Goal: Task Accomplishment & Management: Manage account settings

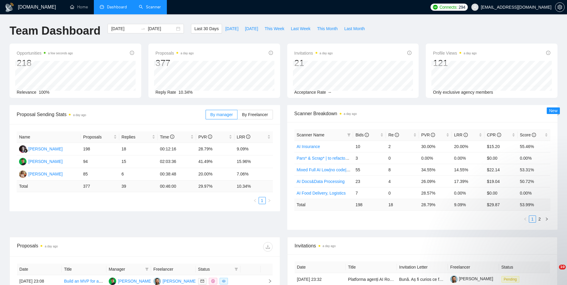
click at [155, 7] on link "Scanner" at bounding box center [150, 6] width 22 height 5
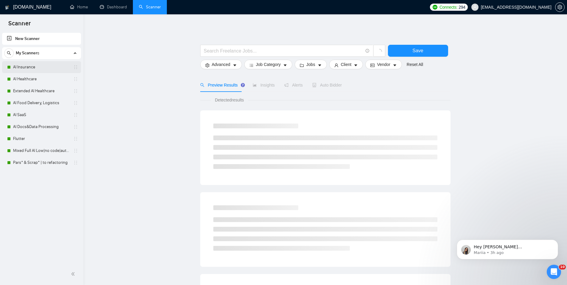
click at [36, 66] on link "AI Insurance" at bounding box center [41, 67] width 57 height 12
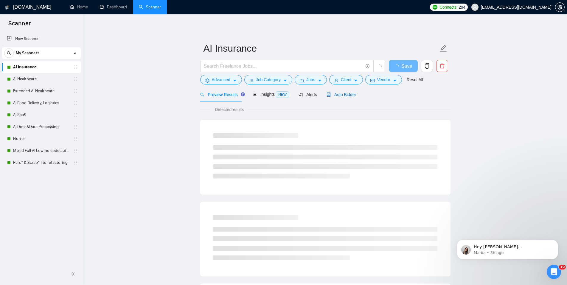
click at [336, 91] on div "Auto Bidder" at bounding box center [341, 94] width 29 height 7
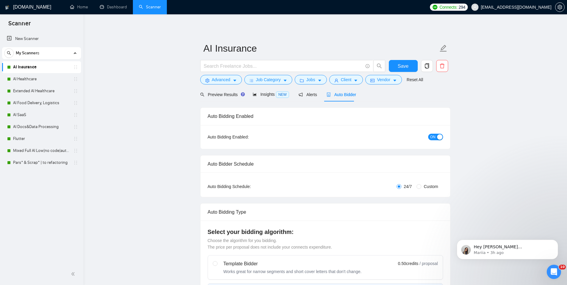
click at [440, 134] on div "button" at bounding box center [439, 136] width 5 height 5
click at [410, 67] on button "Save" at bounding box center [403, 66] width 29 height 12
click at [37, 153] on link "Mixed Full AI Low|no code|automations" at bounding box center [41, 150] width 57 height 12
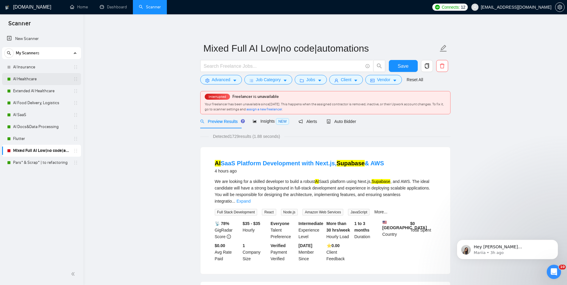
click at [21, 75] on link "AI Healthcare" at bounding box center [41, 79] width 57 height 12
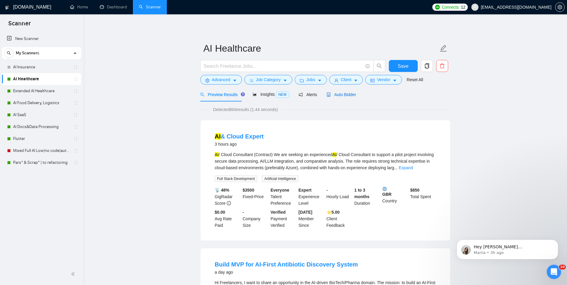
click at [346, 95] on span "Auto Bidder" at bounding box center [341, 94] width 29 height 5
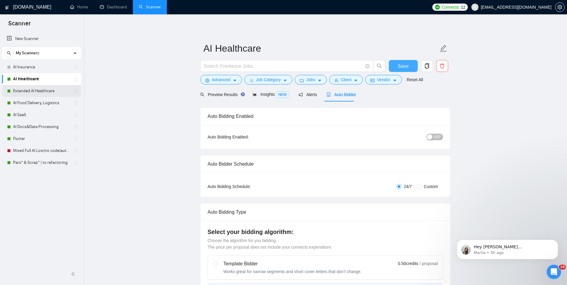
click at [397, 64] on button "Save" at bounding box center [403, 66] width 29 height 12
click at [44, 92] on link "Extended AI Healthcare" at bounding box center [41, 91] width 57 height 12
click at [39, 90] on link "Extended AI Healthcare" at bounding box center [41, 91] width 57 height 12
click at [36, 88] on link "Extended AI Healthcare" at bounding box center [41, 91] width 57 height 12
click at [338, 94] on span "Auto Bidder" at bounding box center [341, 94] width 29 height 5
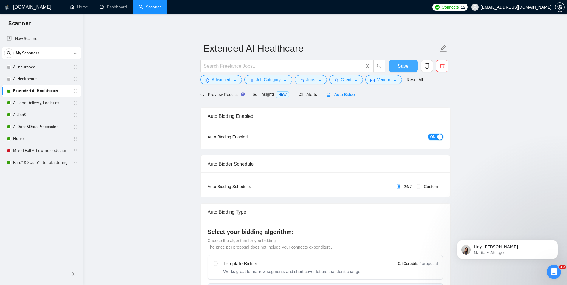
click at [439, 136] on div "button" at bounding box center [439, 136] width 5 height 5
click at [405, 64] on span "Save" at bounding box center [406, 65] width 11 height 7
click at [29, 101] on link "AI Food Delivery, Logistics" at bounding box center [41, 103] width 57 height 12
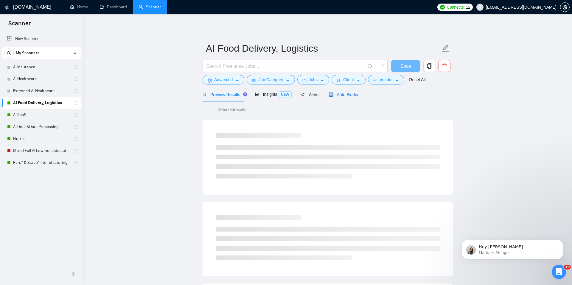
click at [336, 96] on span "Auto Bidder" at bounding box center [343, 94] width 29 height 5
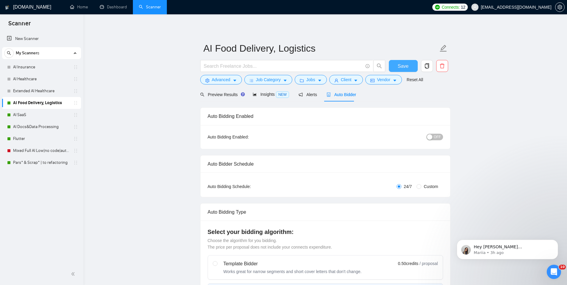
click at [403, 65] on span "Save" at bounding box center [403, 65] width 11 height 7
click at [33, 119] on link "AI SaaS" at bounding box center [41, 115] width 57 height 12
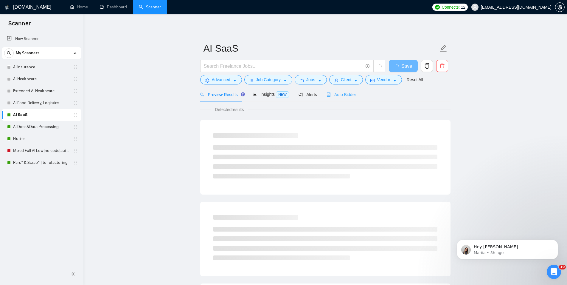
click at [348, 98] on div "Auto Bidder" at bounding box center [341, 94] width 29 height 14
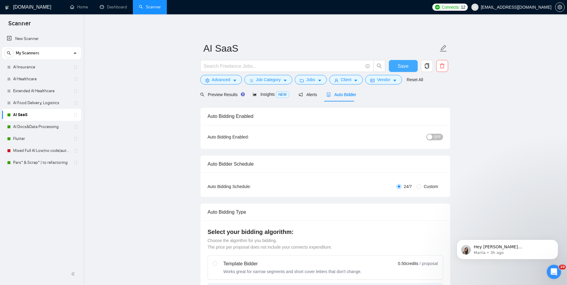
click at [403, 65] on span "Save" at bounding box center [403, 65] width 11 height 7
click at [33, 124] on link "AI Docs&Data Processing" at bounding box center [41, 127] width 57 height 12
click at [345, 94] on span "Auto Bidder" at bounding box center [341, 94] width 29 height 5
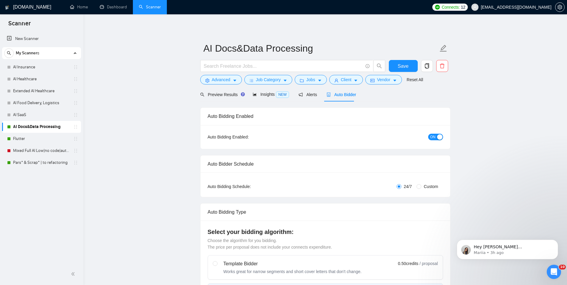
click at [437, 136] on button "ON" at bounding box center [435, 136] width 15 height 7
click at [406, 64] on span "Save" at bounding box center [403, 65] width 11 height 7
click at [53, 135] on link "Flutter" at bounding box center [41, 139] width 57 height 12
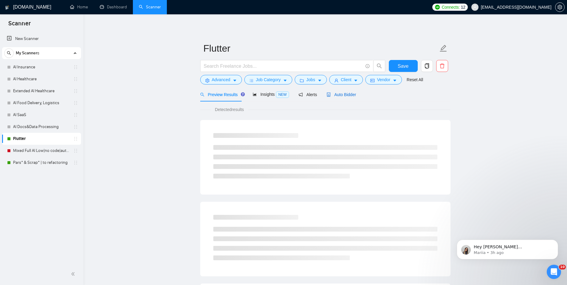
click at [332, 93] on span "Auto Bidder" at bounding box center [341, 94] width 29 height 5
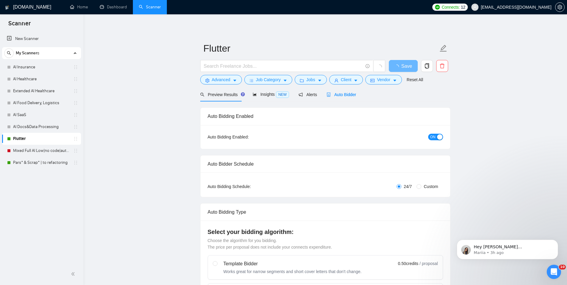
click at [433, 135] on span "ON" at bounding box center [432, 136] width 5 height 7
click at [408, 64] on span "Save" at bounding box center [403, 65] width 11 height 7
click at [29, 162] on link "Pars* & Scrap* | to refactoring" at bounding box center [41, 162] width 57 height 12
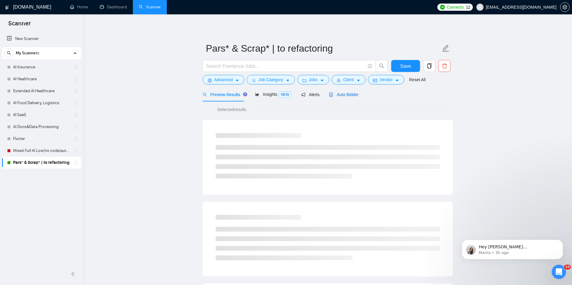
click at [335, 95] on span "Auto Bidder" at bounding box center [343, 94] width 29 height 5
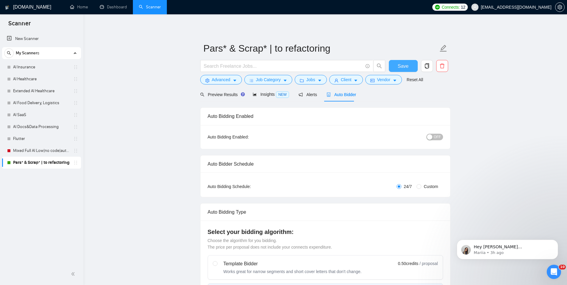
click at [399, 63] on span "Save" at bounding box center [403, 65] width 11 height 7
click at [550, 265] on div "Open Intercom Messenger" at bounding box center [553, 271] width 20 height 20
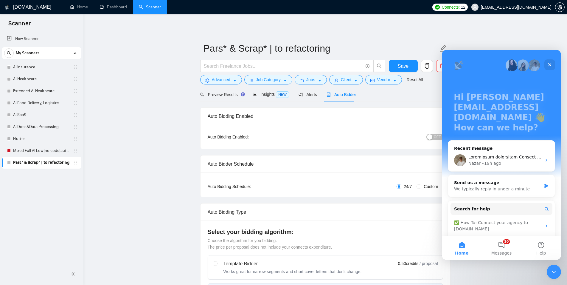
click at [506, 246] on button "10 Messages" at bounding box center [501, 248] width 40 height 24
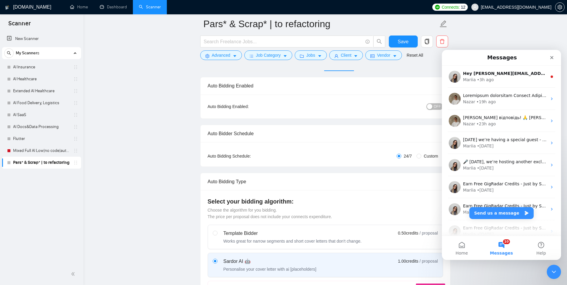
scroll to position [44, 0]
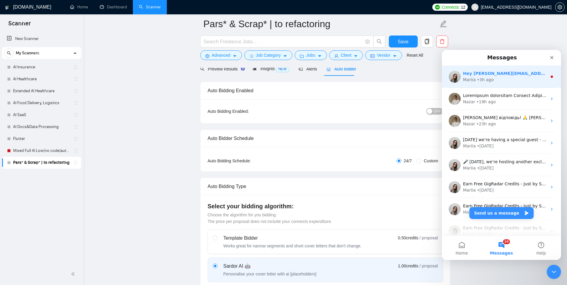
click at [500, 80] on div "Mariia • 3h ago" at bounding box center [505, 80] width 84 height 6
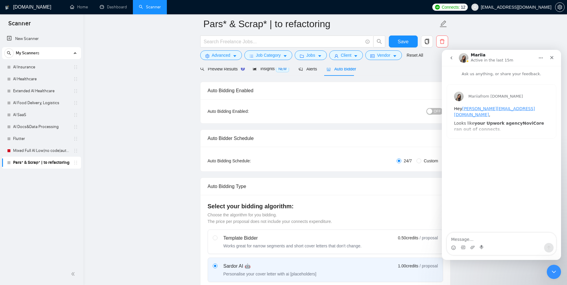
click at [451, 57] on icon "go back" at bounding box center [451, 57] width 2 height 3
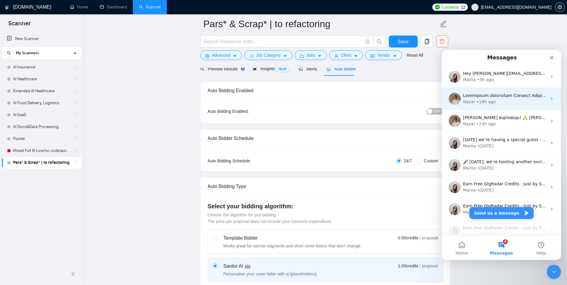
click at [513, 103] on div "Nazar • 19h ago" at bounding box center [505, 102] width 84 height 6
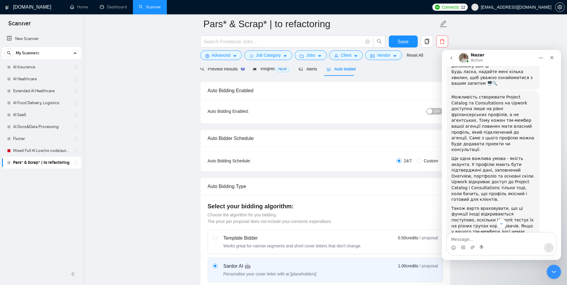
scroll to position [177, 0]
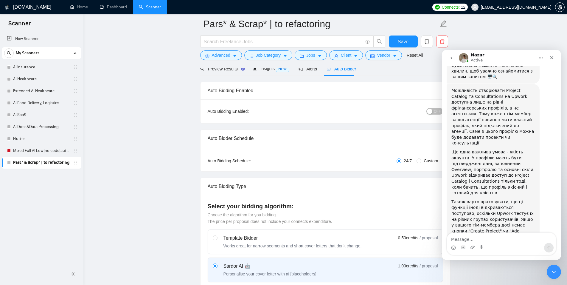
click at [522, 239] on textarea "Message…" at bounding box center [501, 237] width 109 height 10
type textarea "y"
click at [495, 239] on textarea "Message…" at bounding box center [501, 237] width 109 height 10
type textarea "Додаткових запитань немає, дякую"
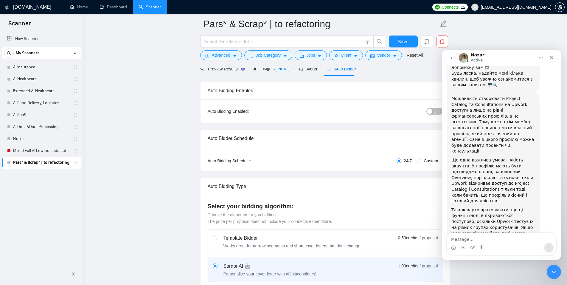
scroll to position [210, 0]
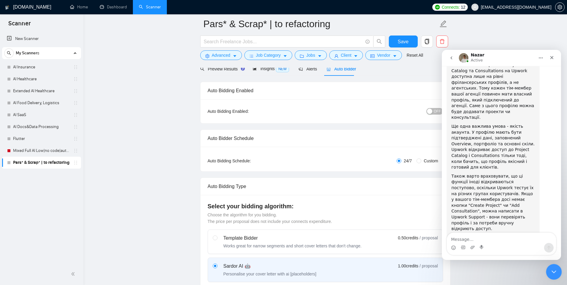
click at [549, 272] on div "Close Intercom Messenger" at bounding box center [553, 270] width 14 height 14
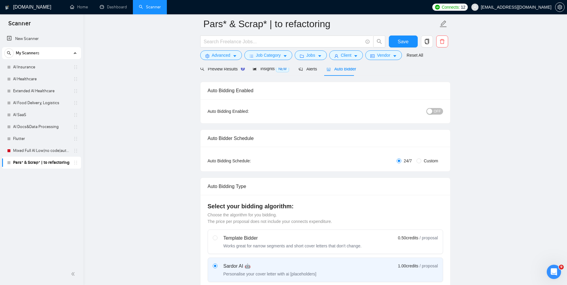
scroll to position [0, 0]
click at [39, 151] on link "Mixed Full AI Low|no code|automations" at bounding box center [41, 150] width 57 height 12
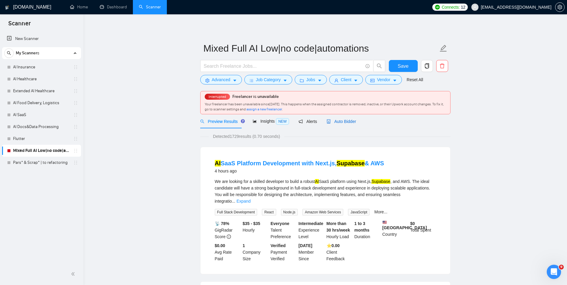
click at [341, 121] on span "Auto Bidder" at bounding box center [341, 121] width 29 height 5
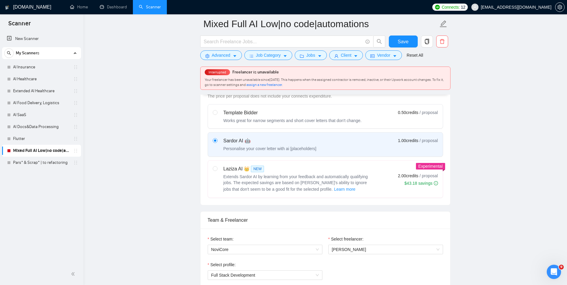
scroll to position [304, 0]
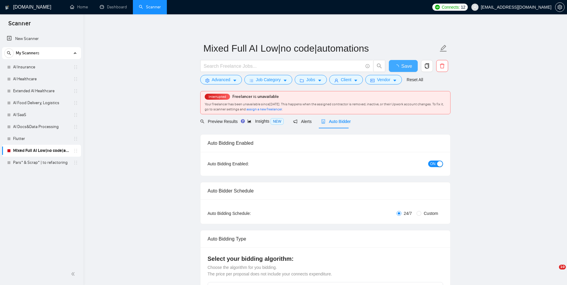
click at [405, 64] on span "Save" at bounding box center [406, 65] width 11 height 7
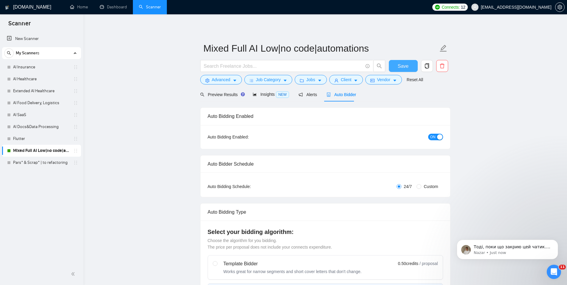
checkbox input "true"
click at [438, 136] on div "button" at bounding box center [439, 136] width 5 height 5
drag, startPoint x: 410, startPoint y: 66, endPoint x: 86, endPoint y: 21, distance: 326.8
click at [410, 66] on button "Save" at bounding box center [403, 66] width 29 height 12
click at [534, 247] on p "Тоді, поки що закрию цей чатик. 🤓 Якщо з нашого боку буде ще щось потрібно, буд…" at bounding box center [512, 247] width 77 height 6
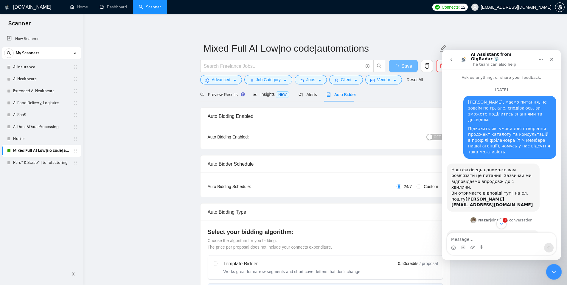
scroll to position [1, 0]
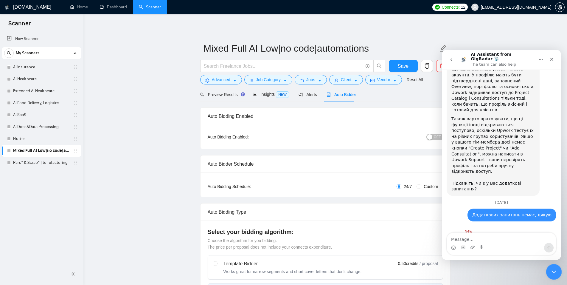
checkbox input "true"
drag, startPoint x: 559, startPoint y: 272, endPoint x: 671, endPoint y: 386, distance: 160.1
click at [558, 272] on div "Close Intercom Messenger" at bounding box center [553, 270] width 14 height 14
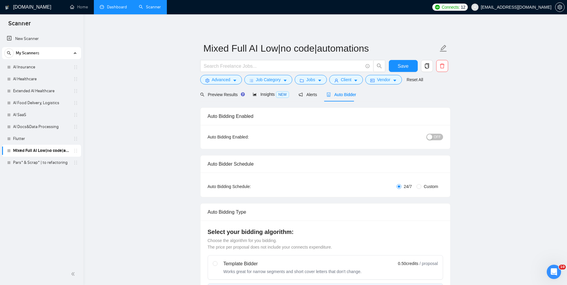
click at [113, 7] on link "Dashboard" at bounding box center [113, 6] width 27 height 5
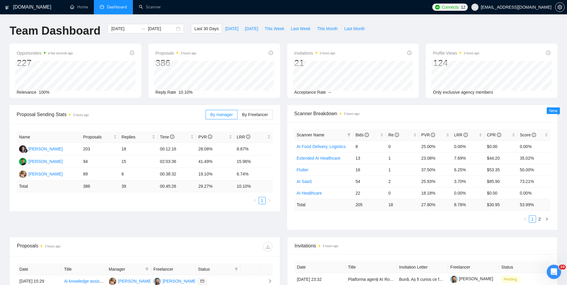
scroll to position [182, 0]
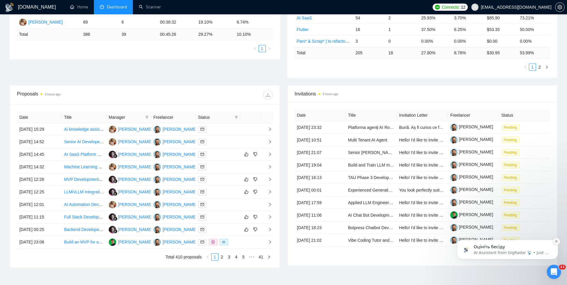
click at [555, 242] on icon "Dismiss notification" at bounding box center [556, 240] width 3 height 3
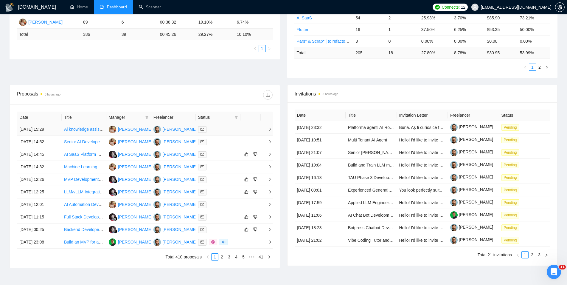
click at [59, 128] on td "[DATE] 15:29" at bounding box center [39, 129] width 45 height 13
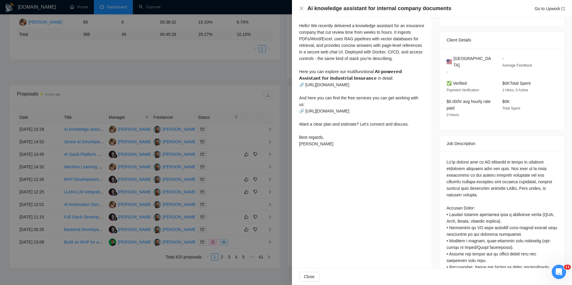
scroll to position [136, 0]
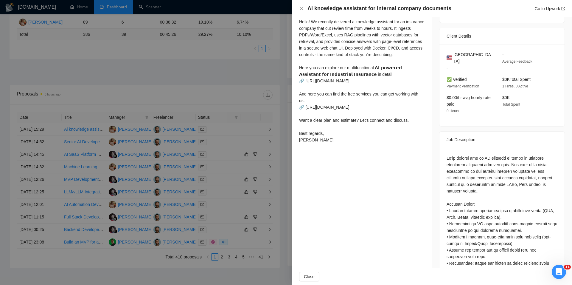
click at [97, 95] on div at bounding box center [286, 142] width 572 height 285
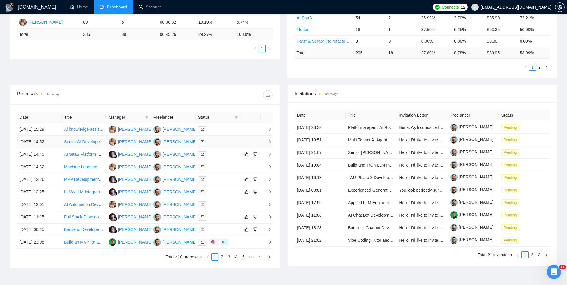
click at [57, 144] on td "[DATE] 14:52" at bounding box center [39, 142] width 45 height 13
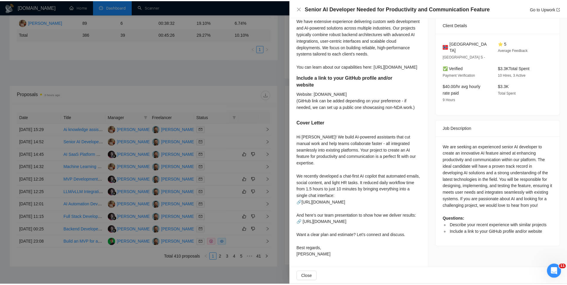
scroll to position [159, 0]
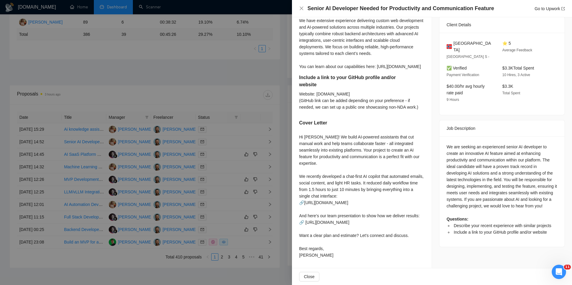
click at [113, 93] on div at bounding box center [286, 142] width 572 height 285
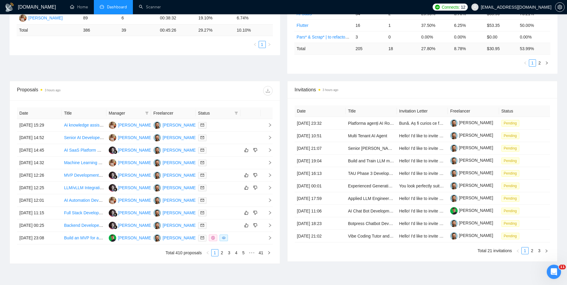
scroll to position [182, 0]
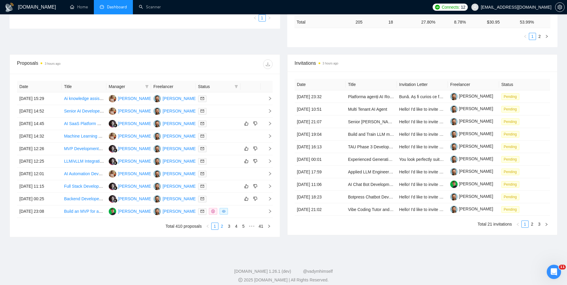
click at [221, 228] on link "2" at bounding box center [222, 226] width 7 height 7
